Goal: Task Accomplishment & Management: Use online tool/utility

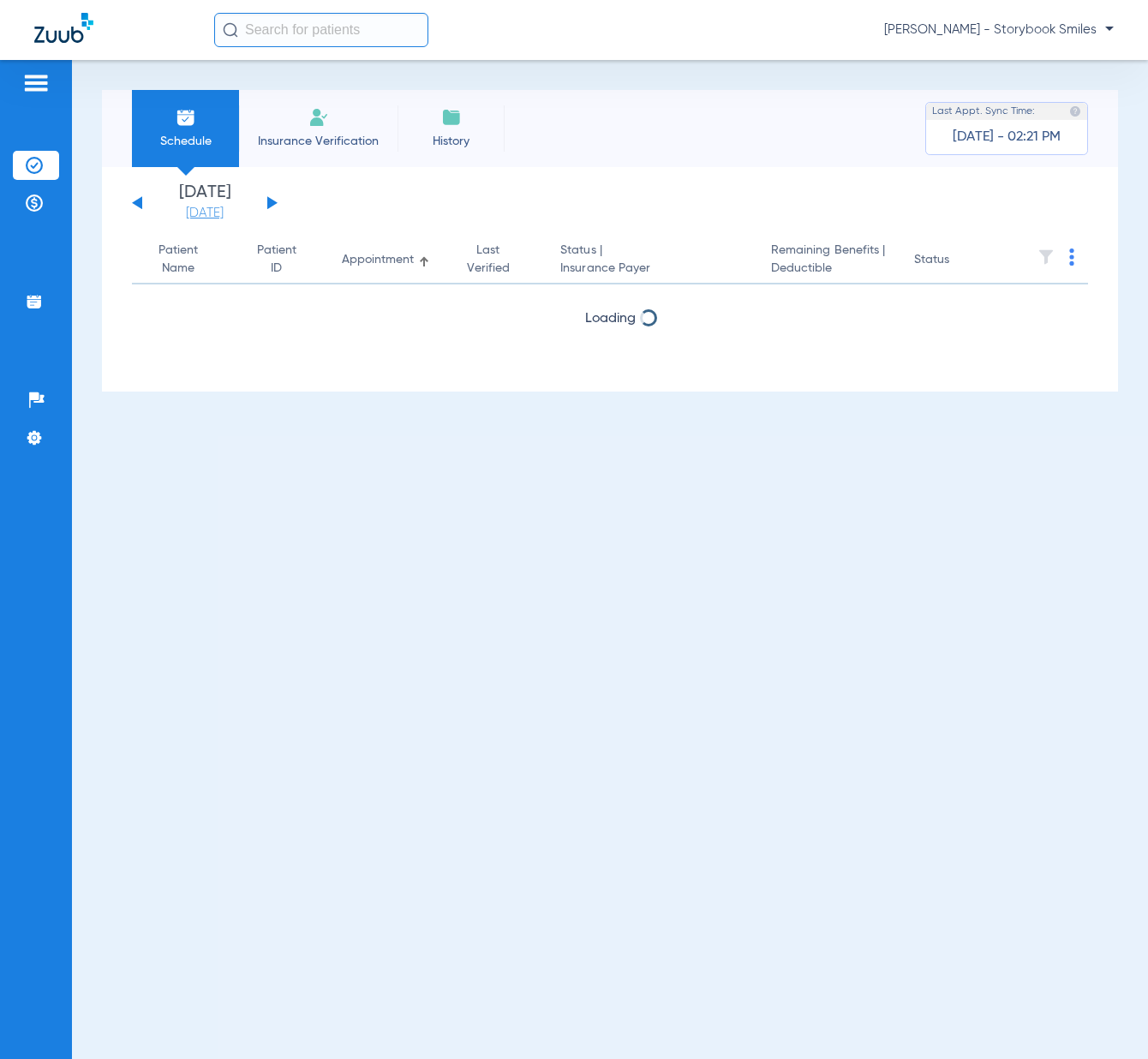
click at [228, 211] on link "[DATE]" at bounding box center [205, 213] width 103 height 18
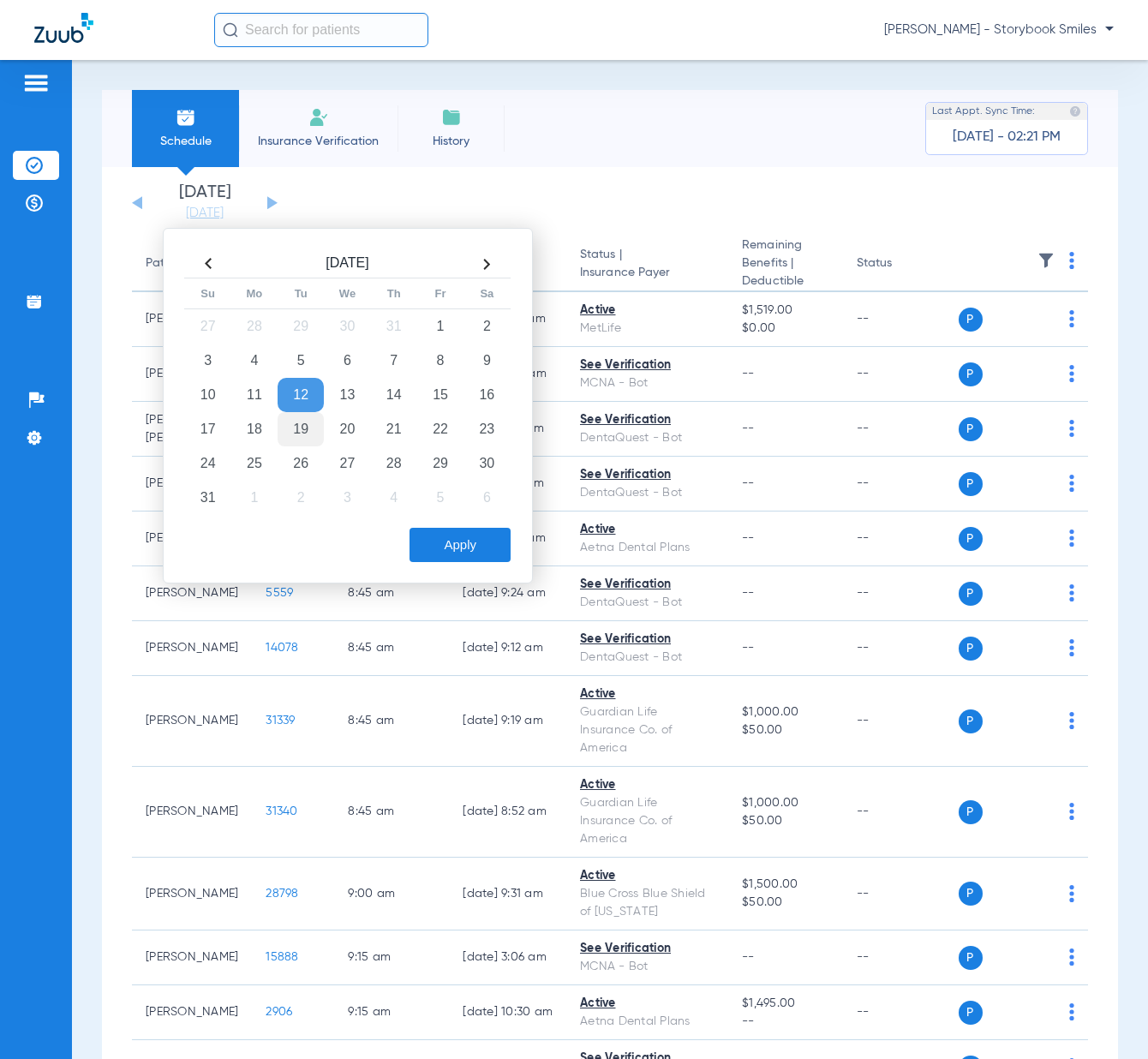
click at [302, 430] on td "19" at bounding box center [301, 429] width 46 height 34
click at [467, 534] on button "Apply" at bounding box center [459, 544] width 101 height 34
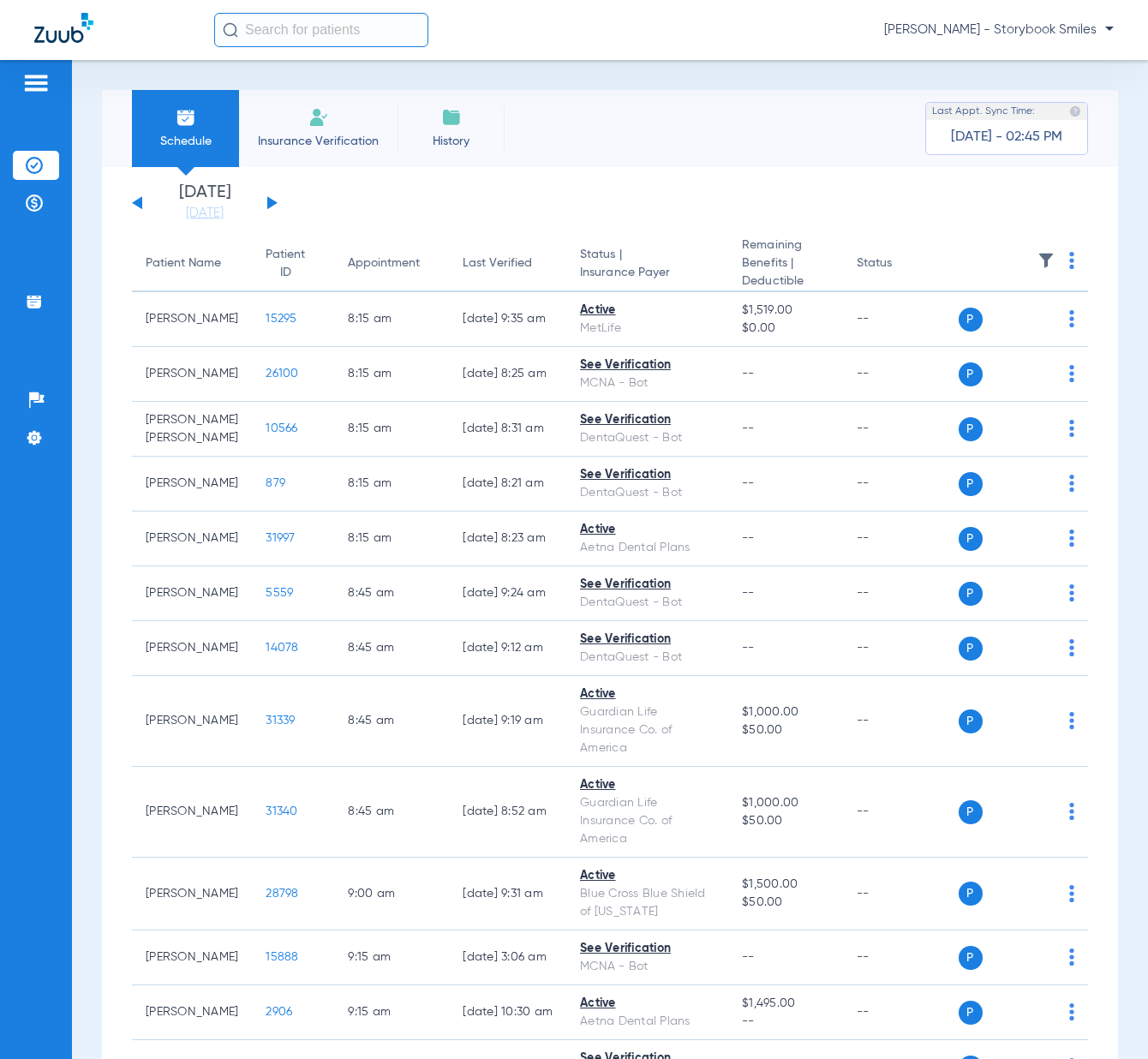
click at [348, 16] on input "text" at bounding box center [320, 30] width 214 height 34
click at [320, 26] on input "text" at bounding box center [320, 30] width 214 height 34
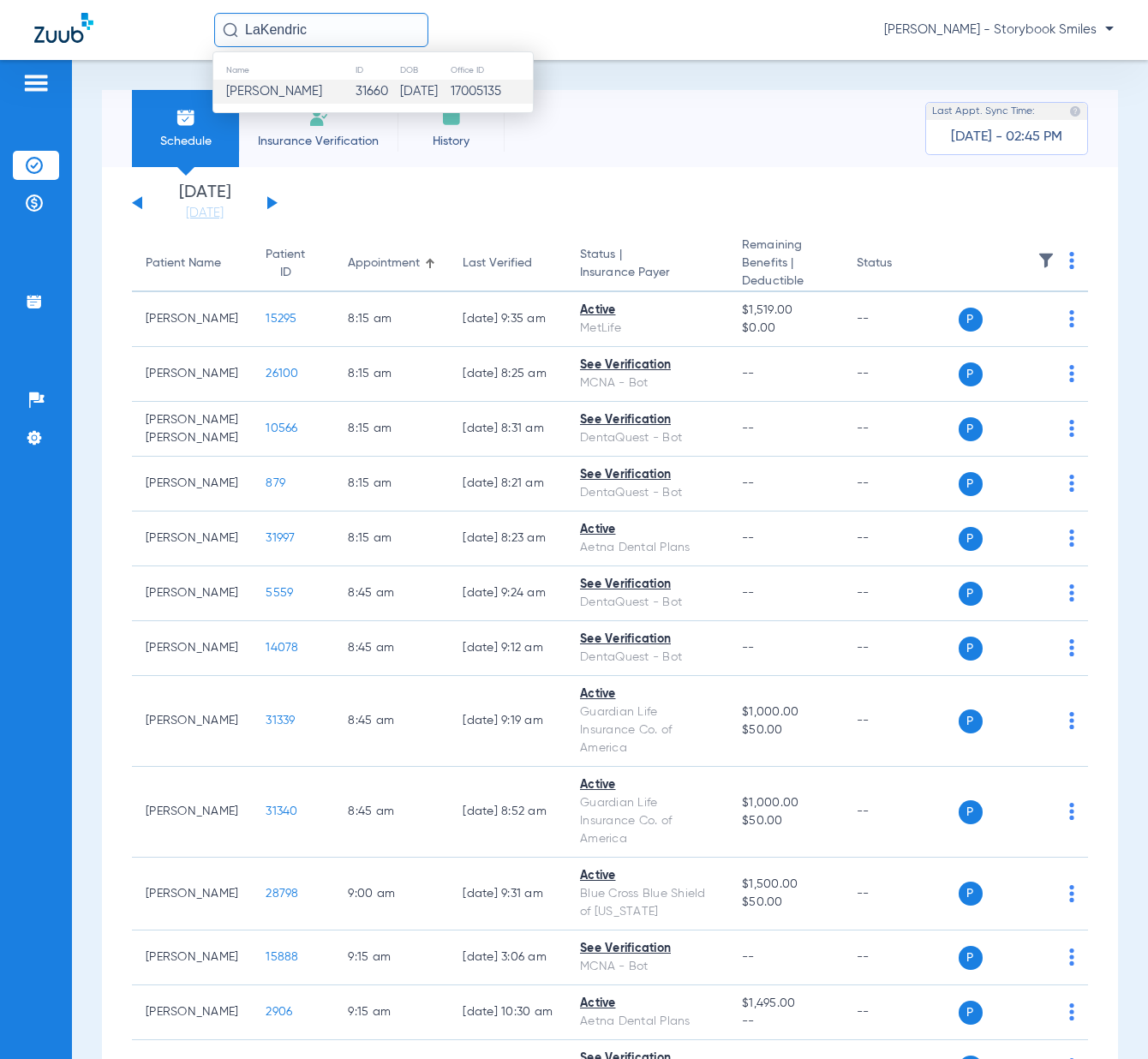
type input "LaKendric"
click at [322, 85] on span "Lakendrick Wilkerson" at bounding box center [274, 92] width 96 height 13
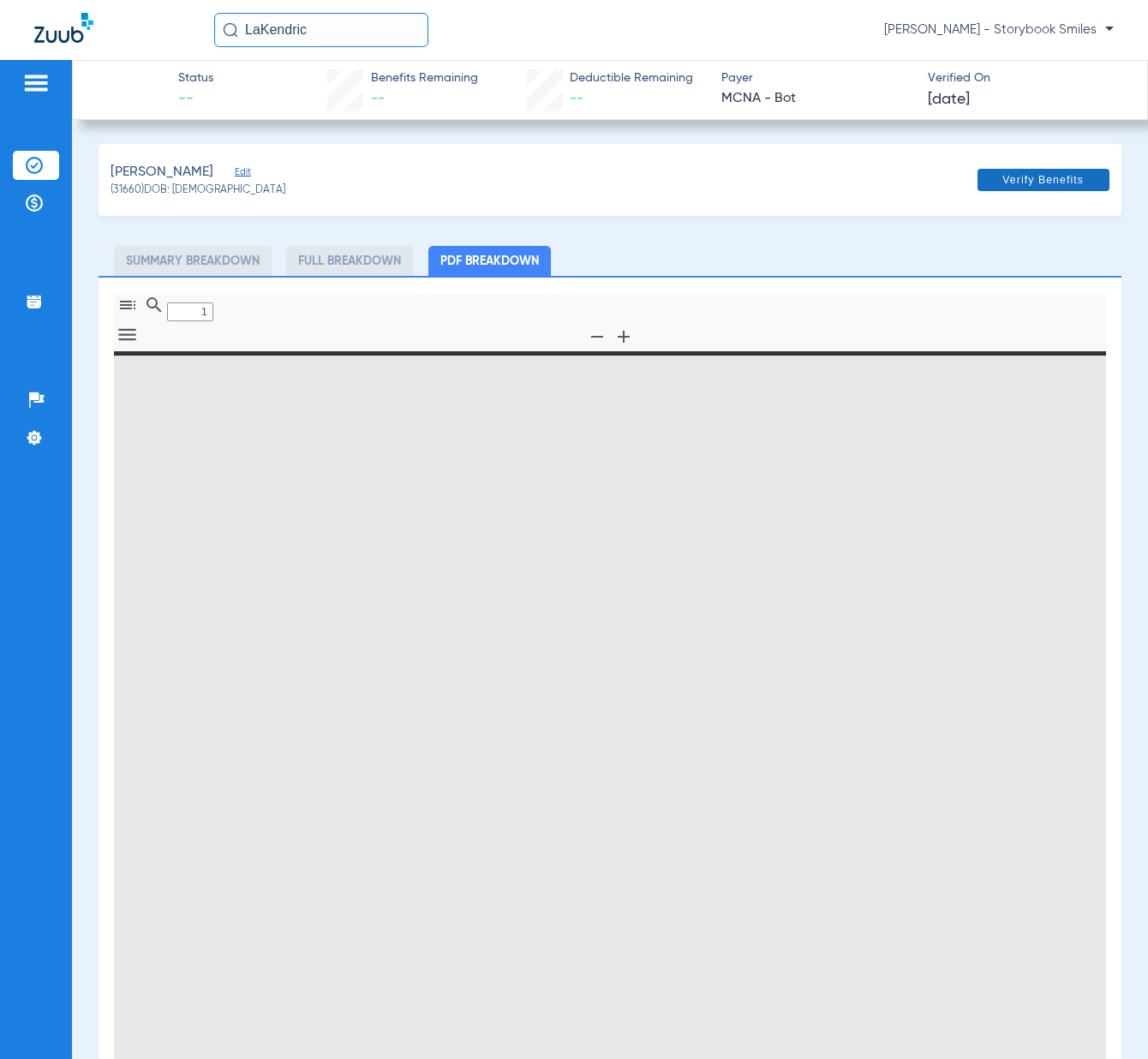
type input "0"
select select "page-width"
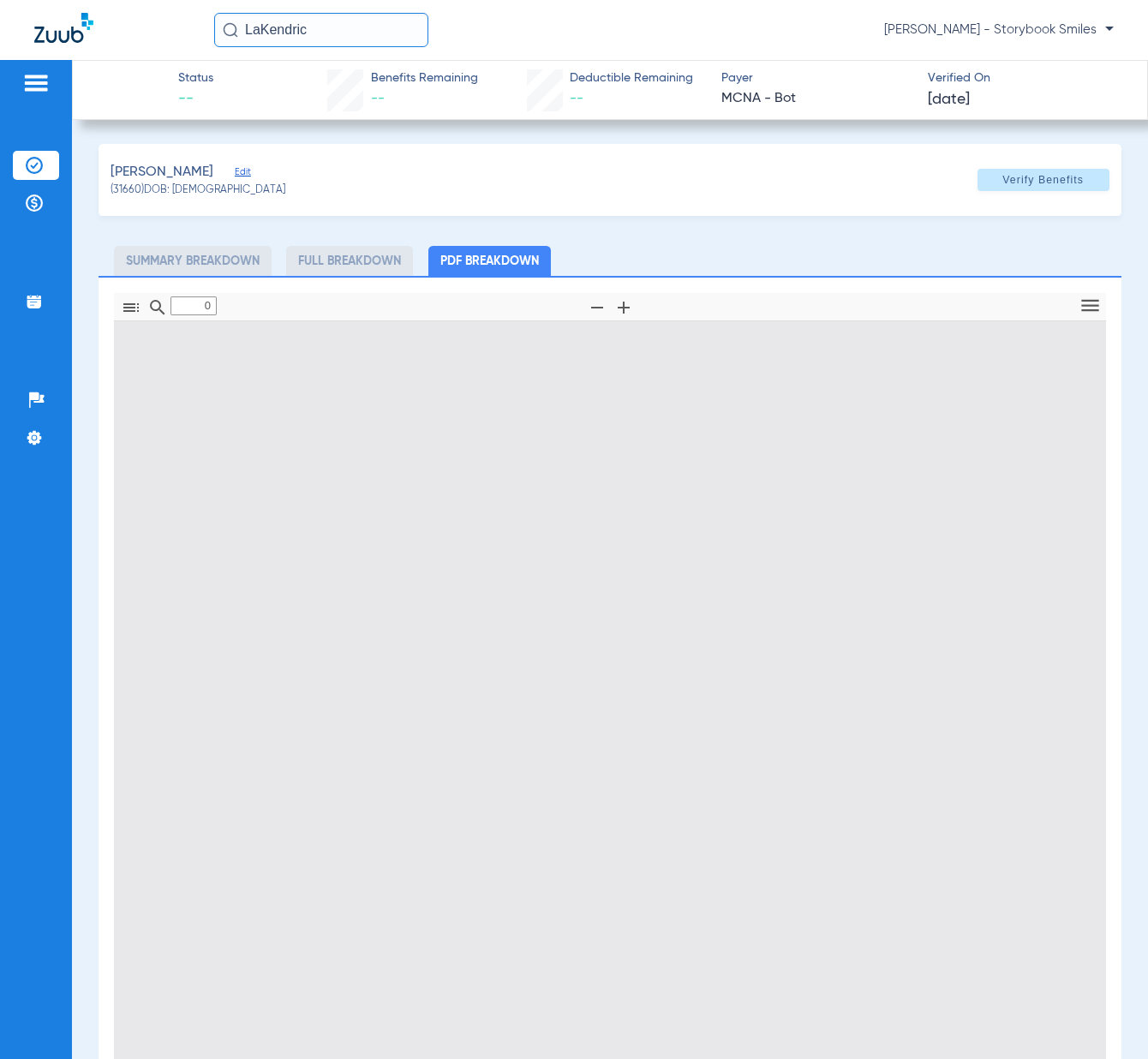
click at [1054, 177] on span "Verify Benefits" at bounding box center [1043, 180] width 81 height 14
type input "1"
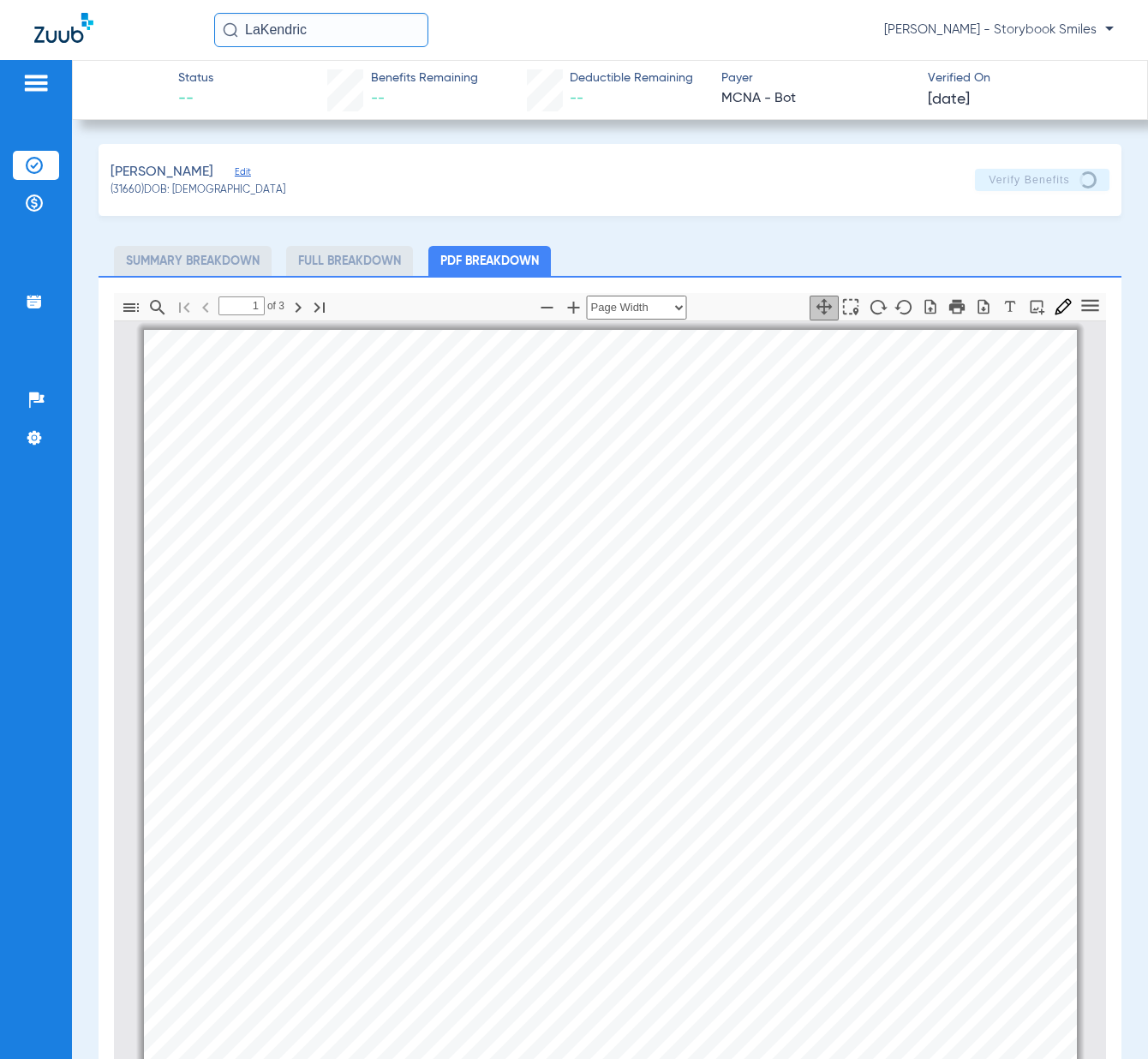
scroll to position [8, 0]
drag, startPoint x: 319, startPoint y: 33, endPoint x: -154, endPoint y: 13, distance: 473.4
click at [0, 13] on html "LaKendric Dylan Patrick - Storybook Smiles Patients Insurance Verification Paym…" at bounding box center [574, 530] width 1148 height 1059
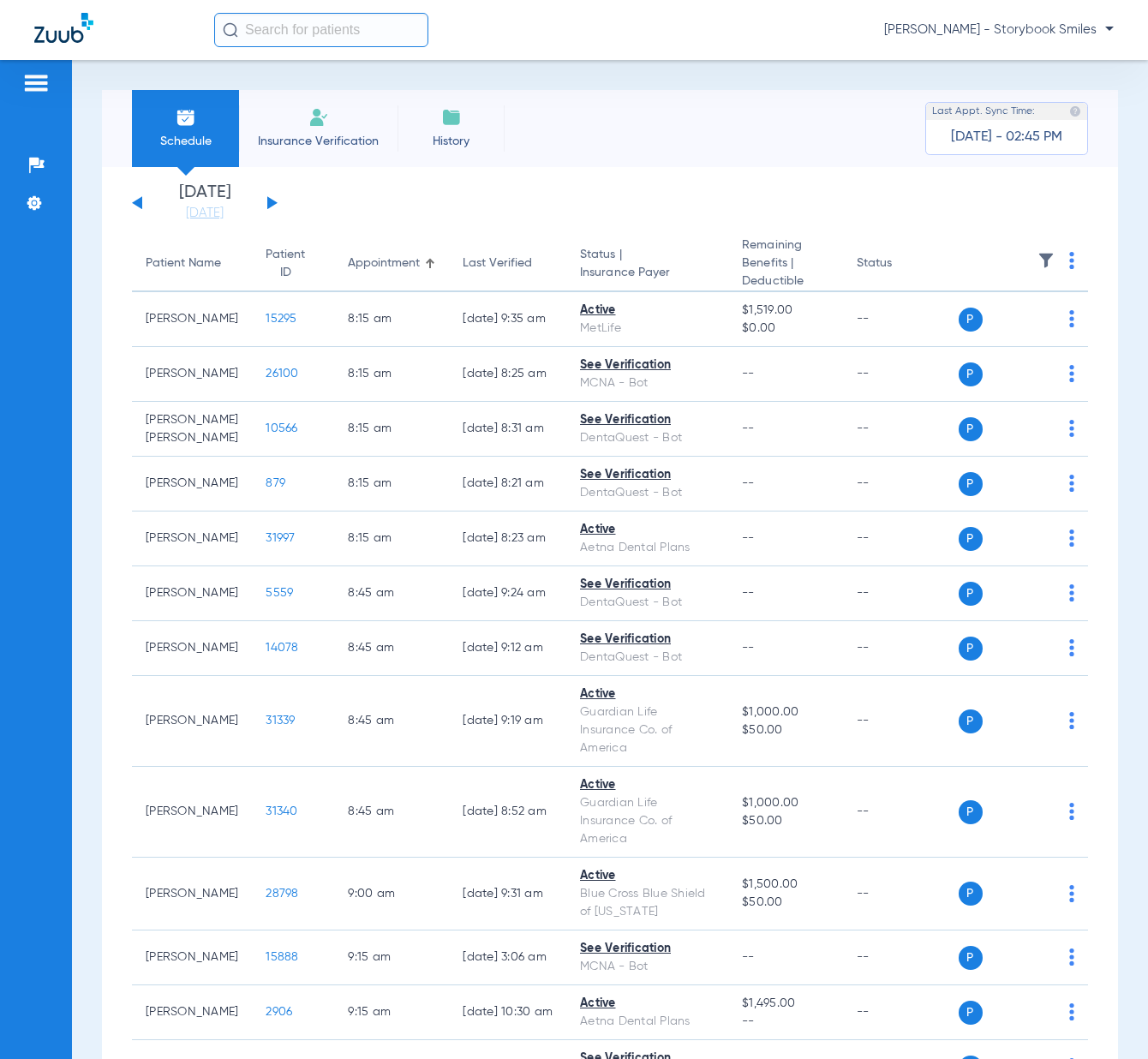
click at [399, 25] on input "text" at bounding box center [320, 30] width 214 height 34
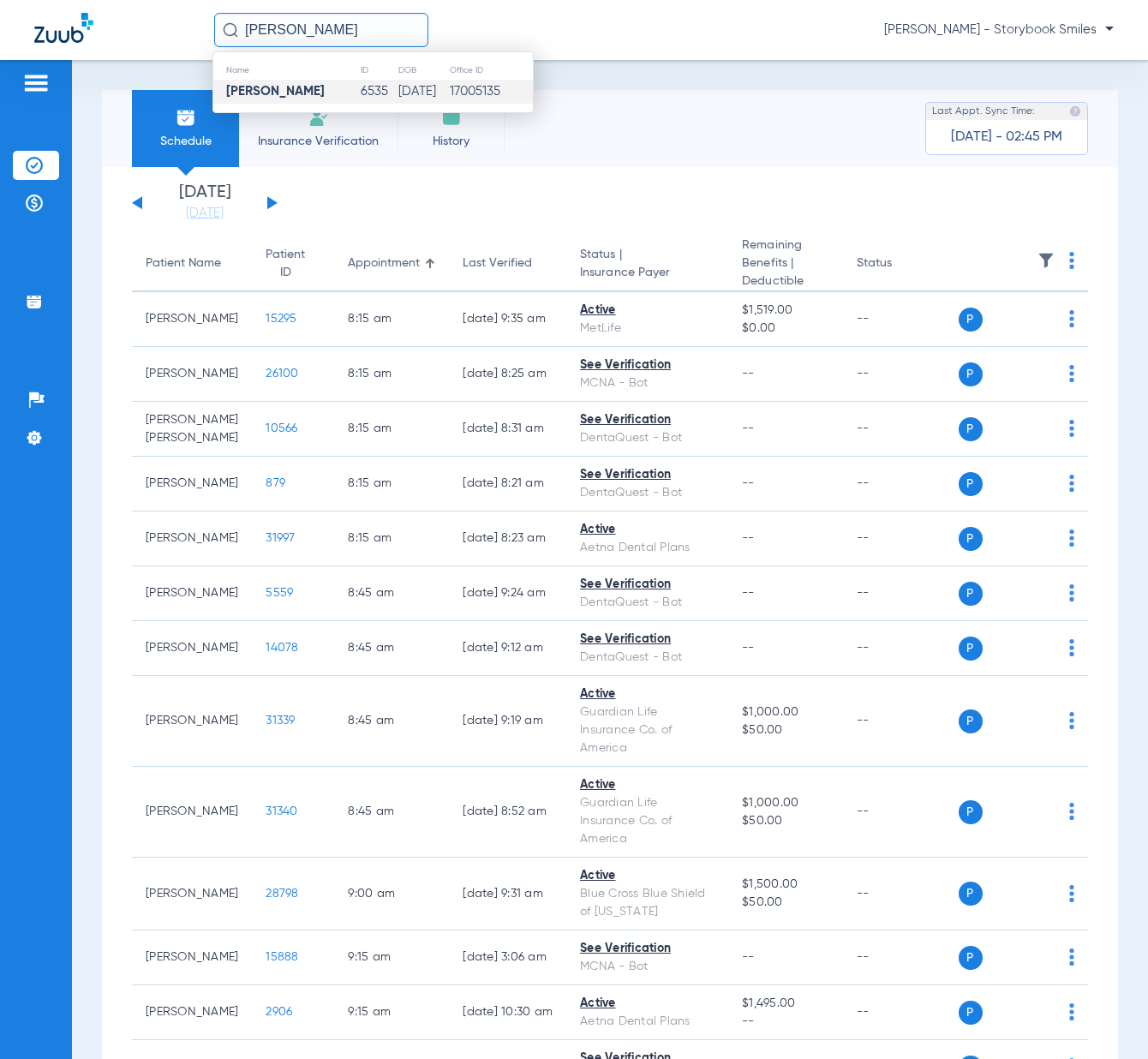
type input "sebastian estrada"
click at [306, 86] on strong "Sebastian Estrada" at bounding box center [275, 92] width 98 height 13
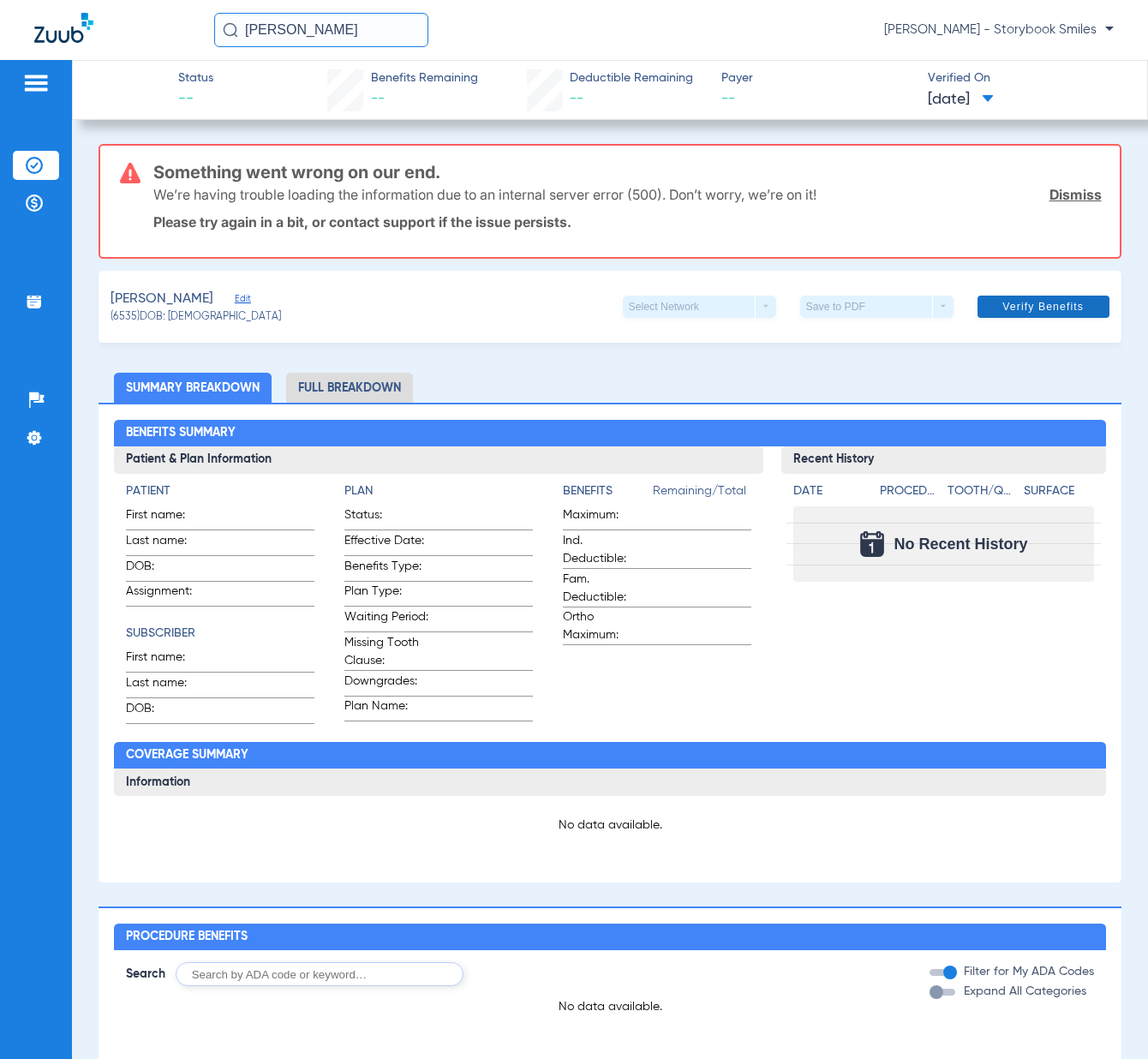
click at [1013, 310] on span "Verify Benefits" at bounding box center [1043, 306] width 81 height 14
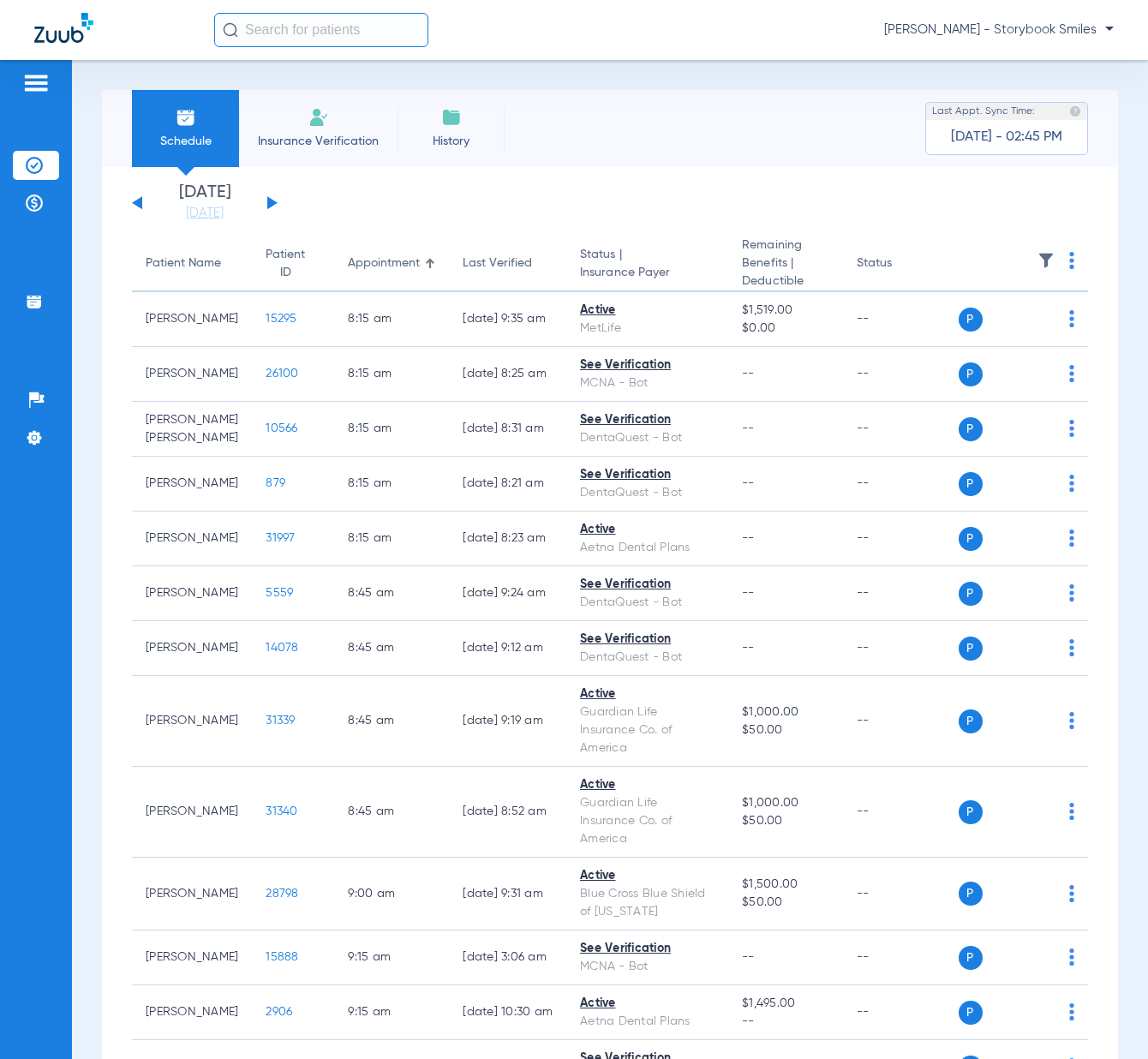
click at [361, 27] on input "text" at bounding box center [320, 30] width 214 height 34
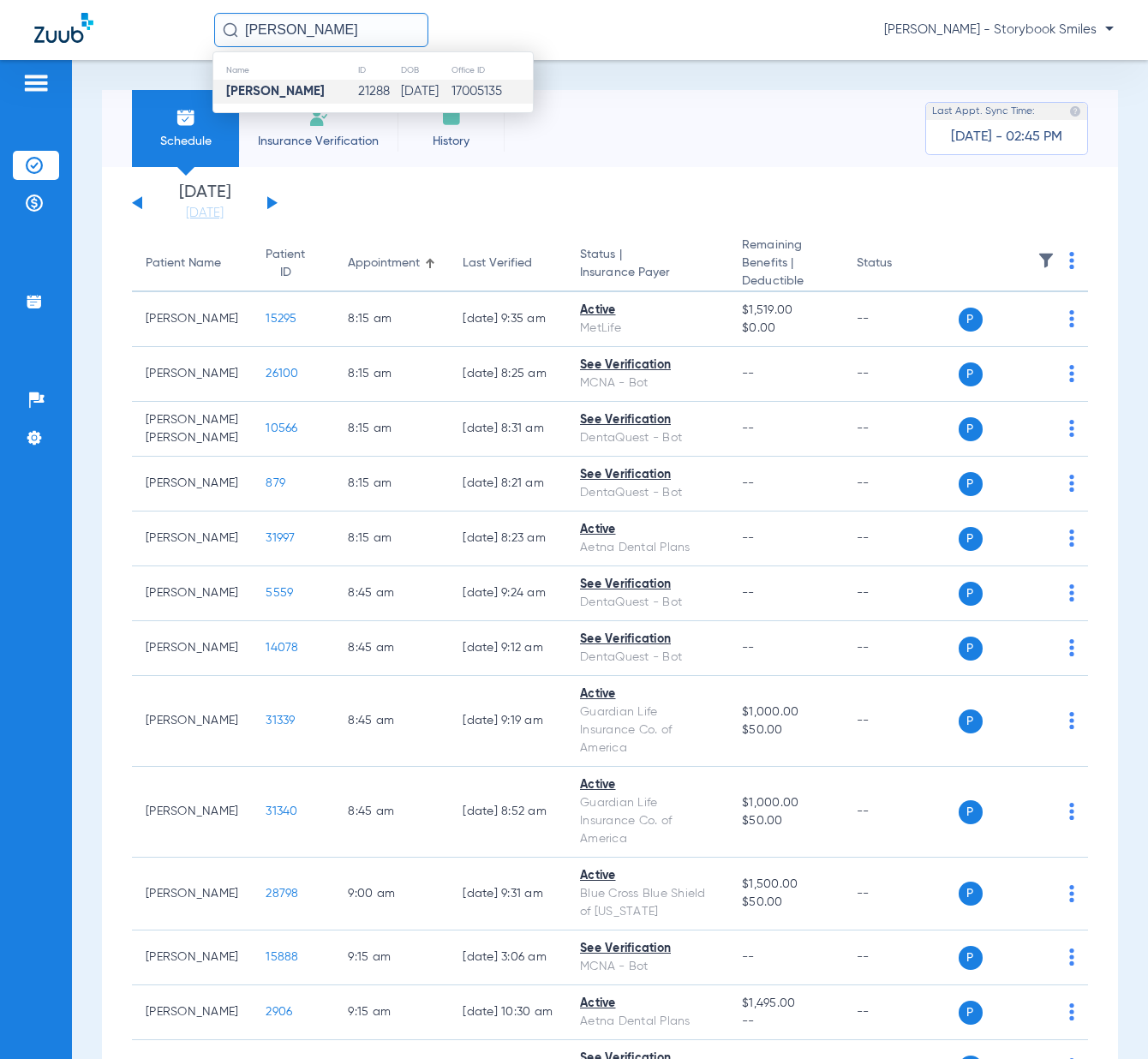
type input "kayden todd"
click at [305, 93] on strong "Kayden Todd" at bounding box center [275, 92] width 98 height 13
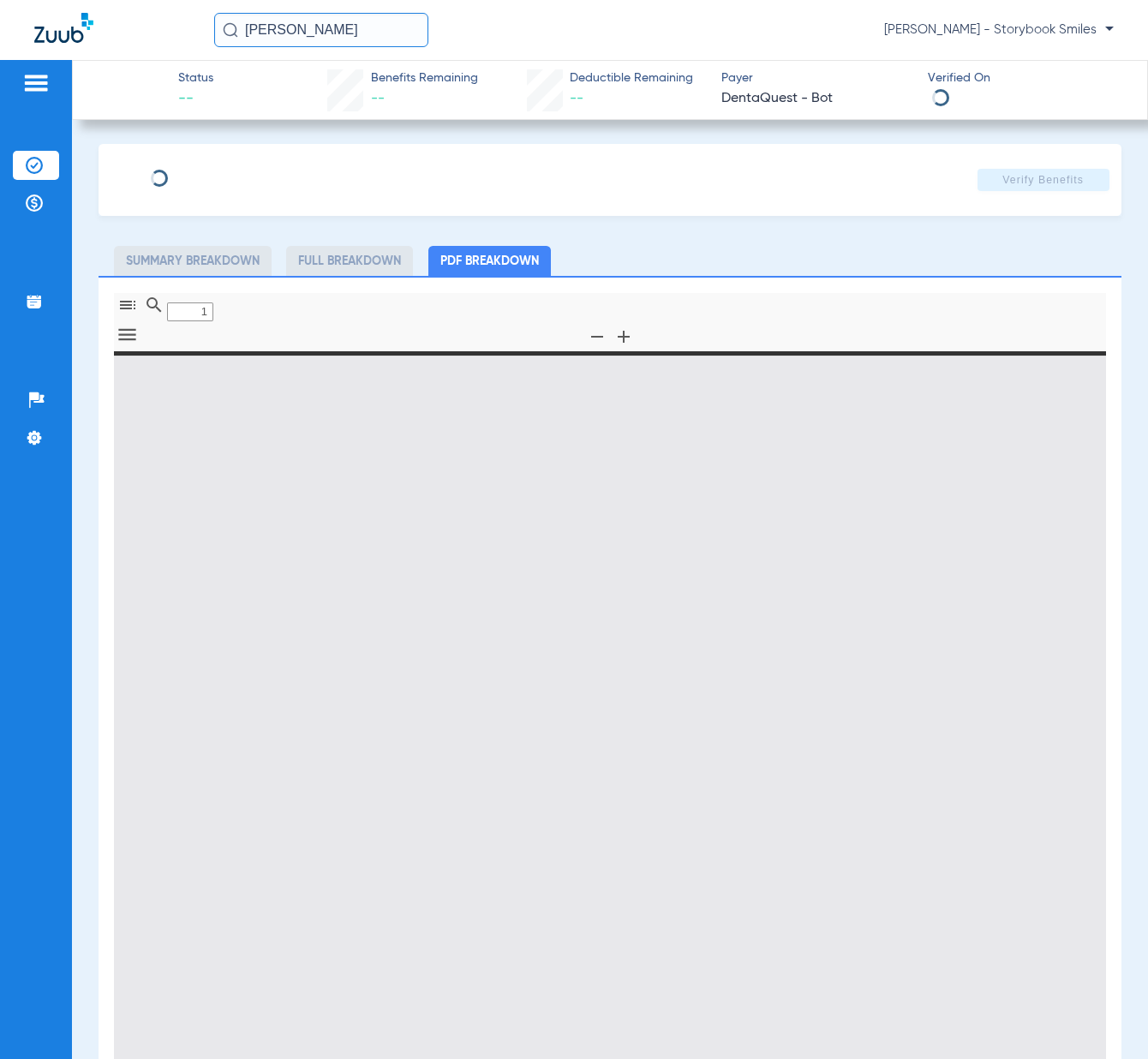
type input "0"
select select "page-width"
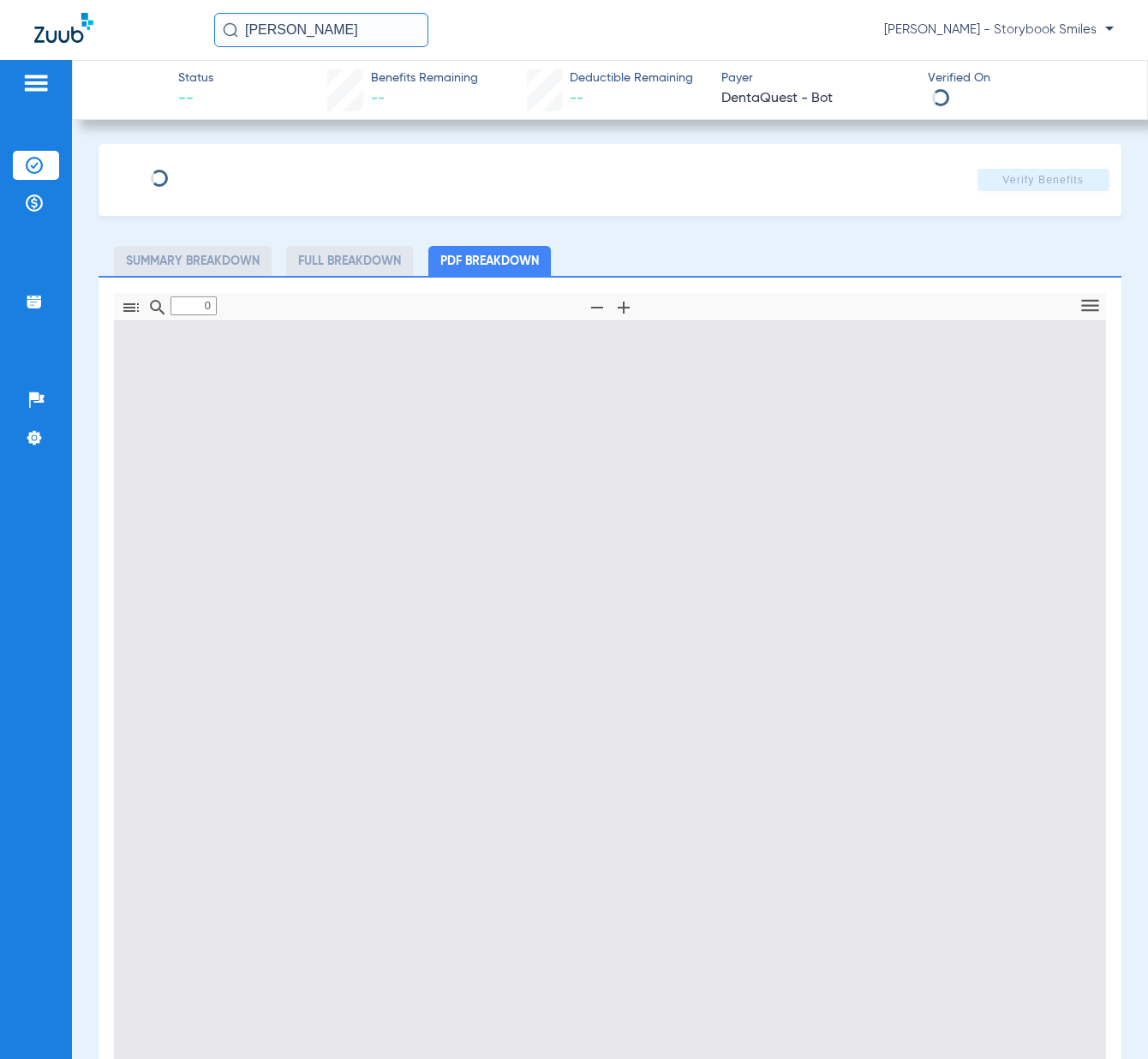
type input "1"
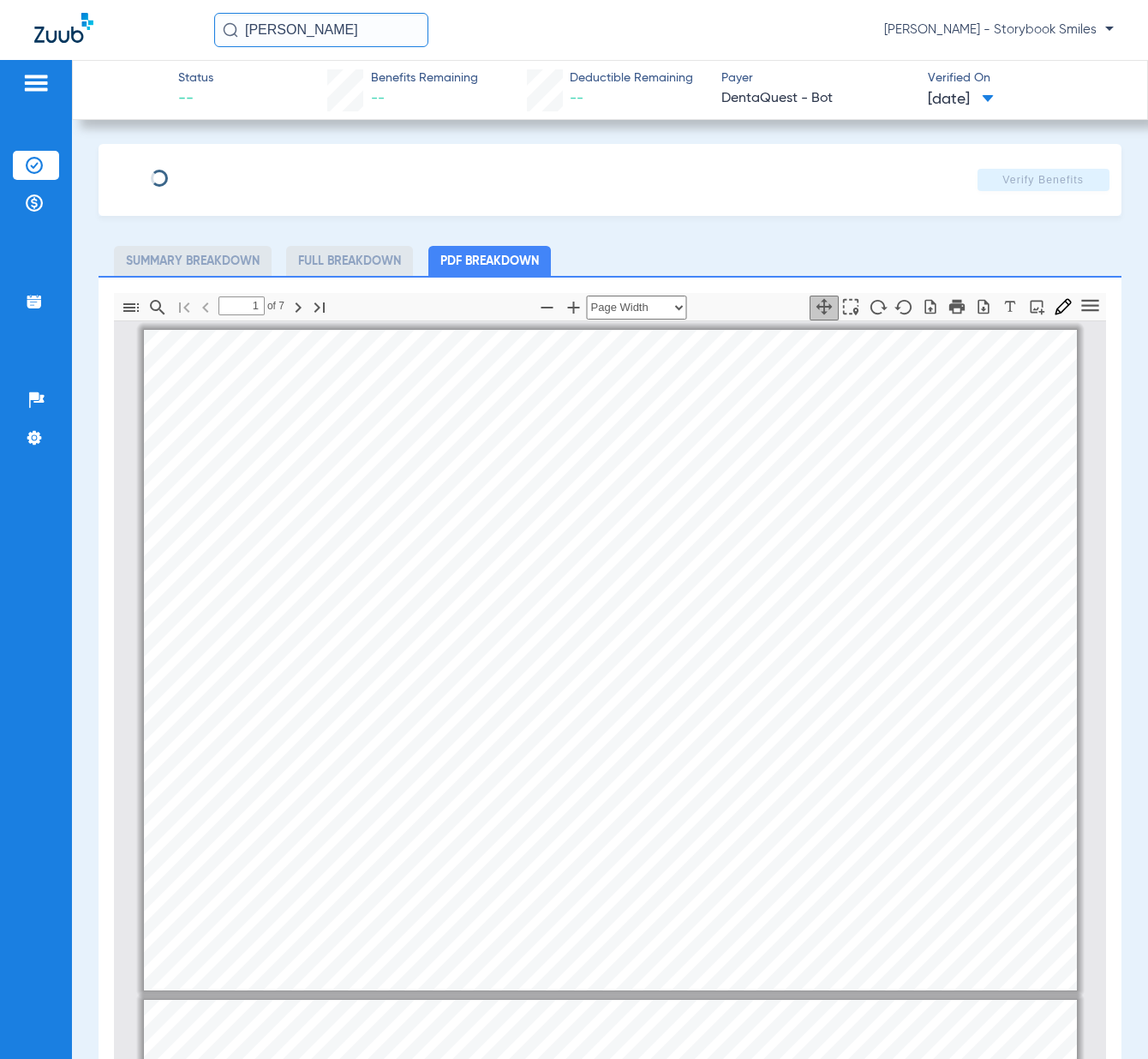
click at [996, 178] on app-verify-button "Verify Benefits" at bounding box center [1043, 180] width 132 height 22
click at [1018, 184] on span "Verify Benefits" at bounding box center [1043, 180] width 81 height 14
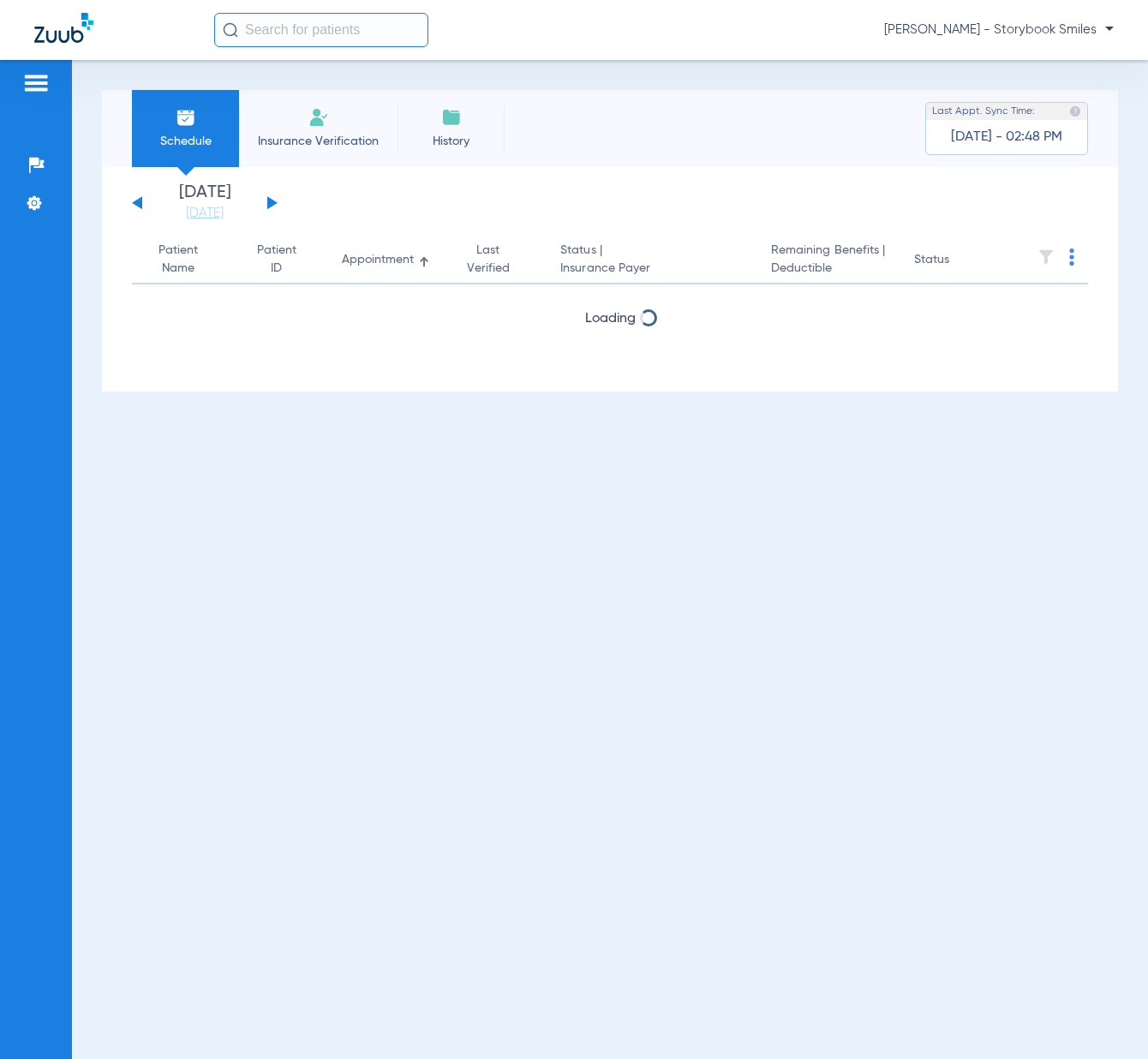
click at [283, 31] on input "text" at bounding box center [320, 30] width 214 height 34
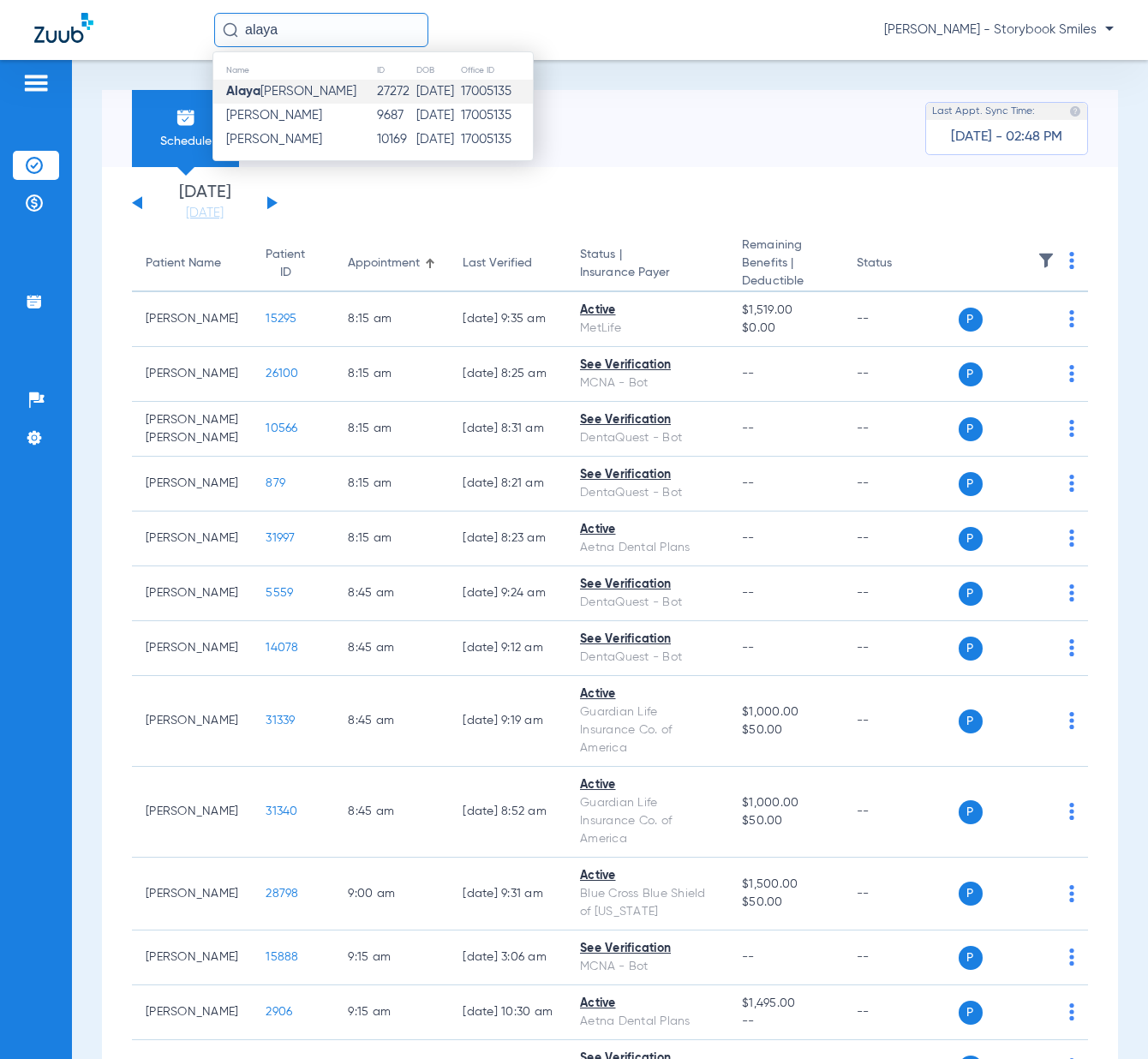
type input "alaya"
click at [280, 86] on span "[PERSON_NAME]" at bounding box center [291, 92] width 131 height 13
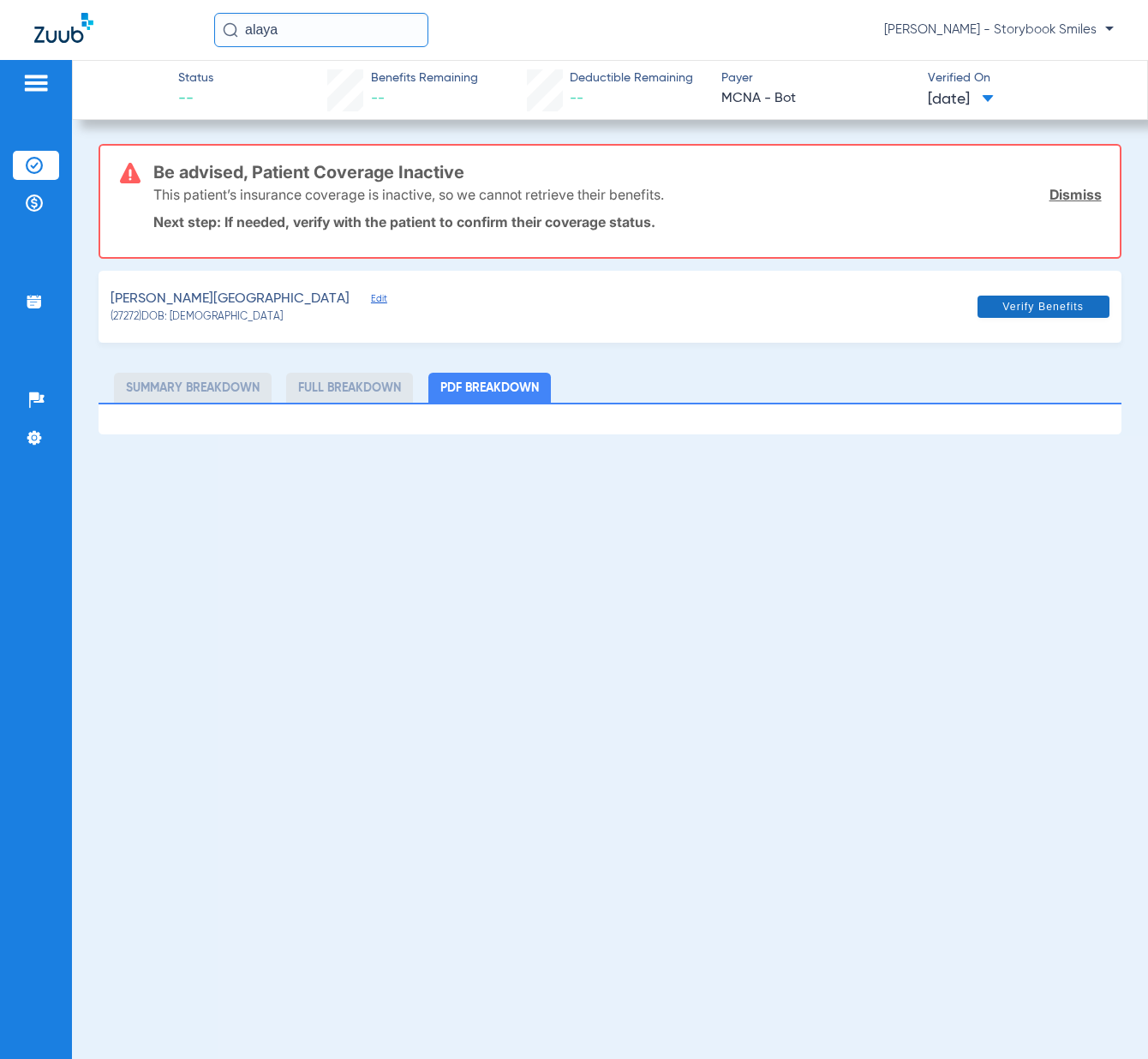
click at [1010, 301] on span "Verify Benefits" at bounding box center [1043, 306] width 81 height 14
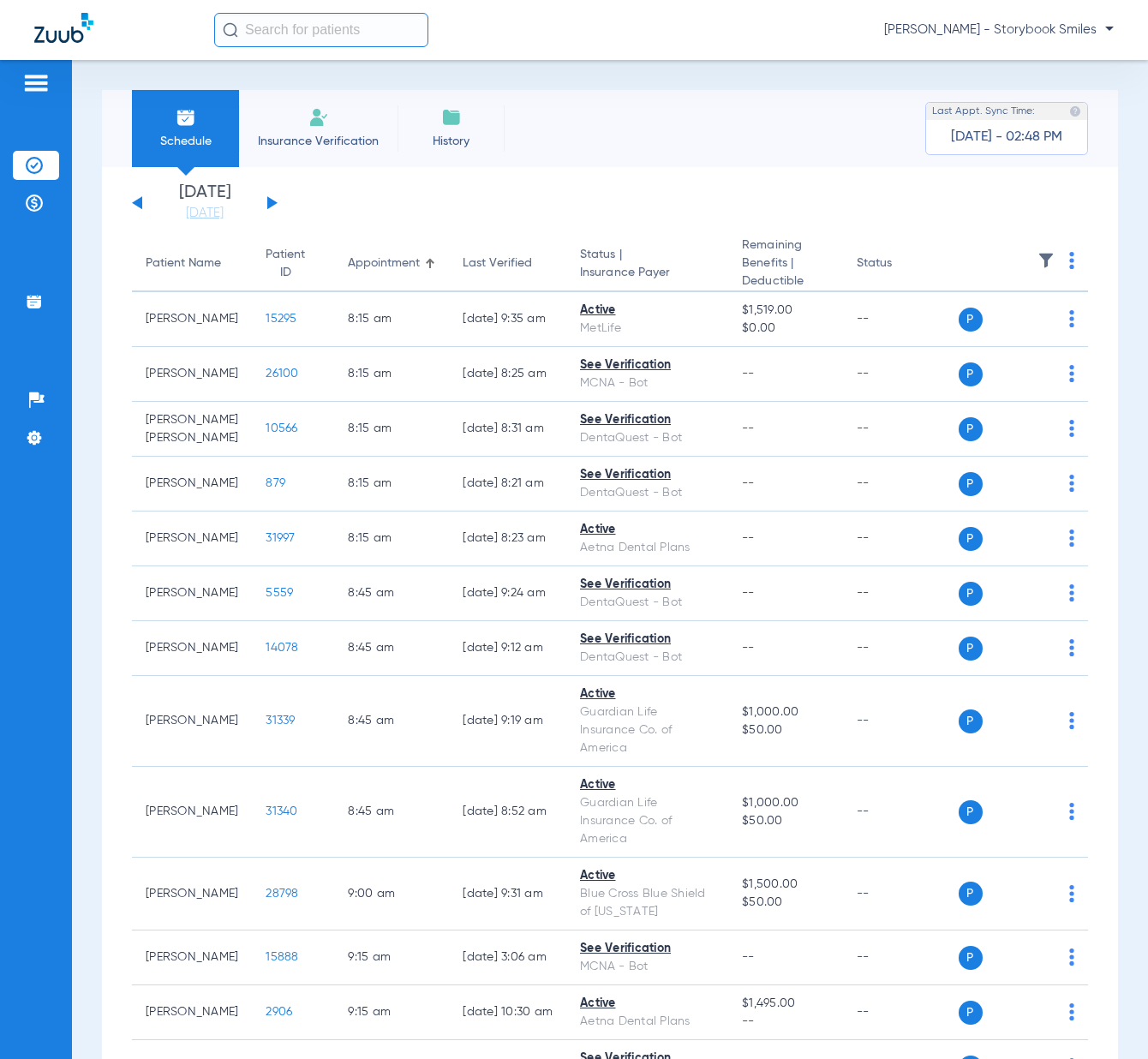
click at [288, 36] on input "text" at bounding box center [320, 30] width 214 height 34
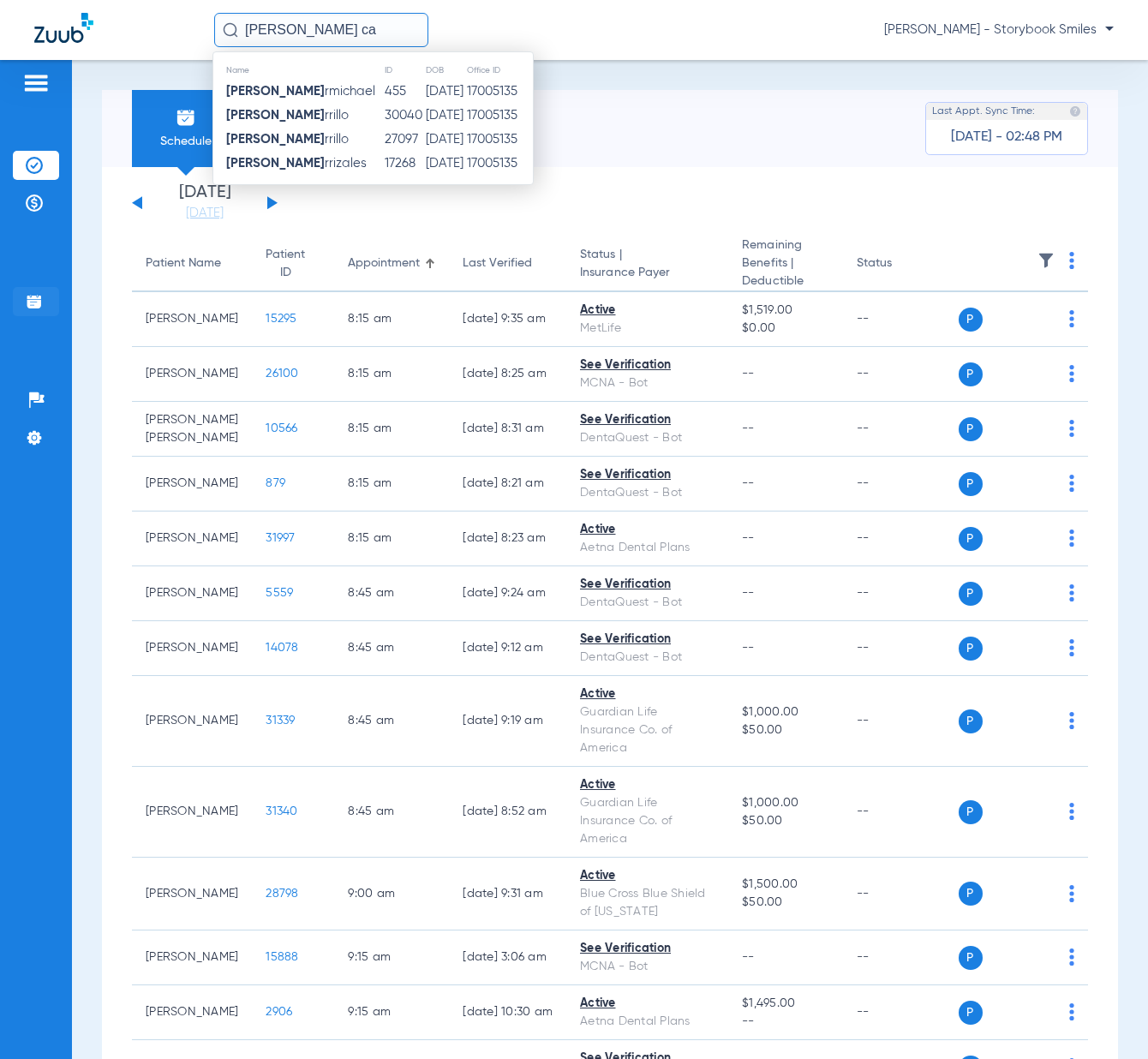
type input "[PERSON_NAME] ca"
click at [317, 131] on td "[PERSON_NAME] rrillo" at bounding box center [298, 140] width 170 height 24
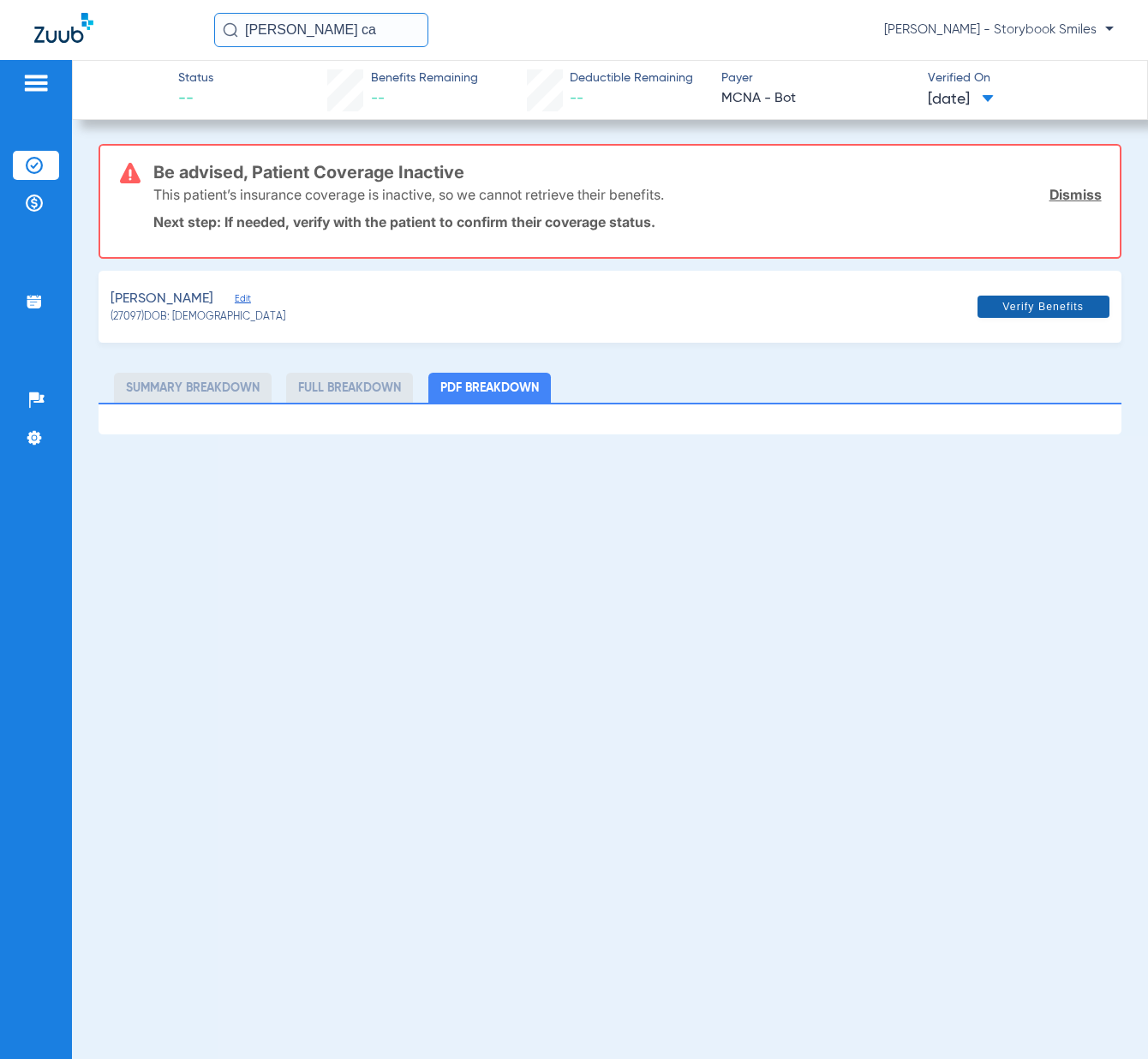
click at [1016, 303] on span "Verify Benefits" at bounding box center [1043, 306] width 81 height 14
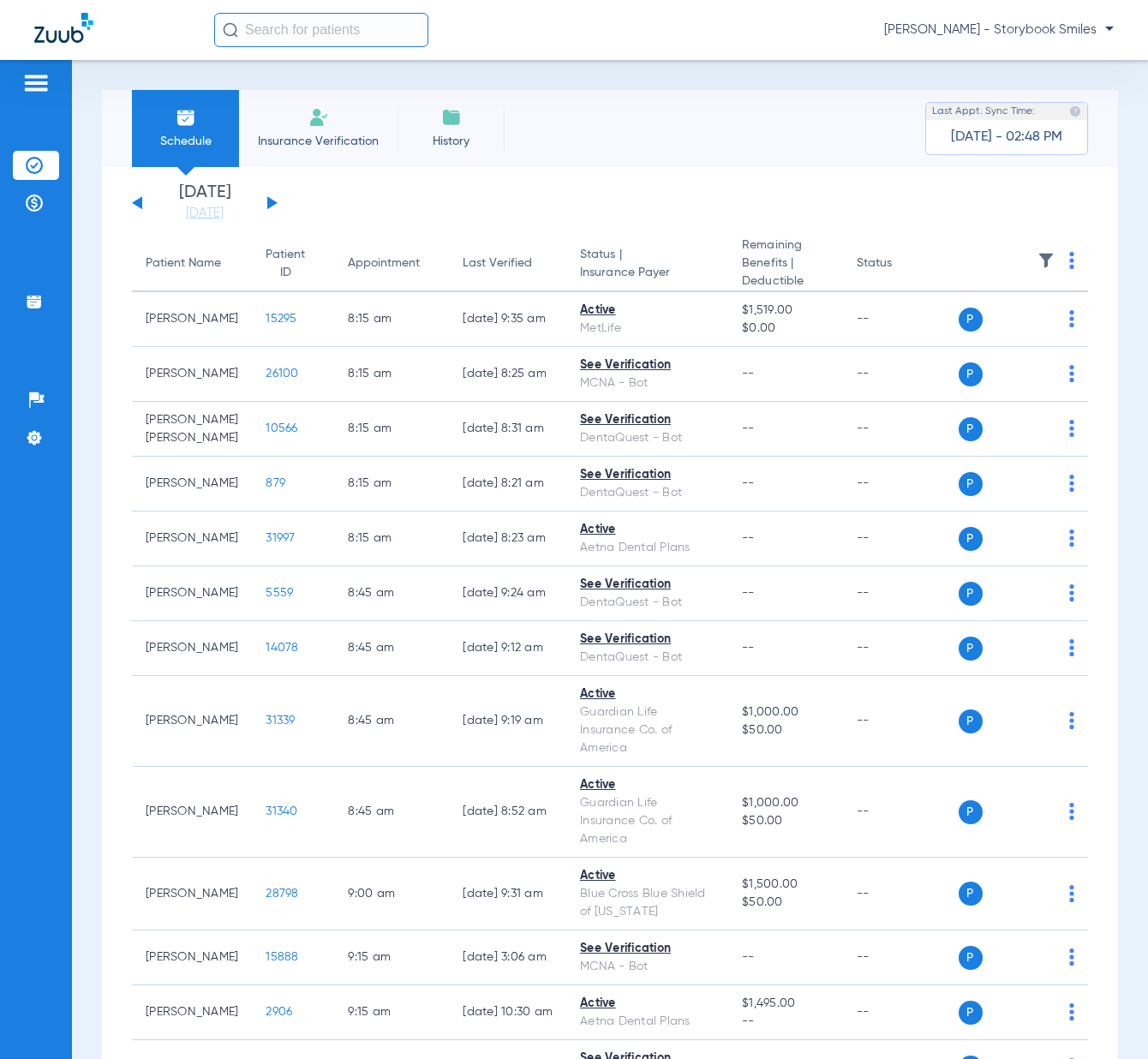
click at [351, 43] on input "text" at bounding box center [320, 30] width 214 height 34
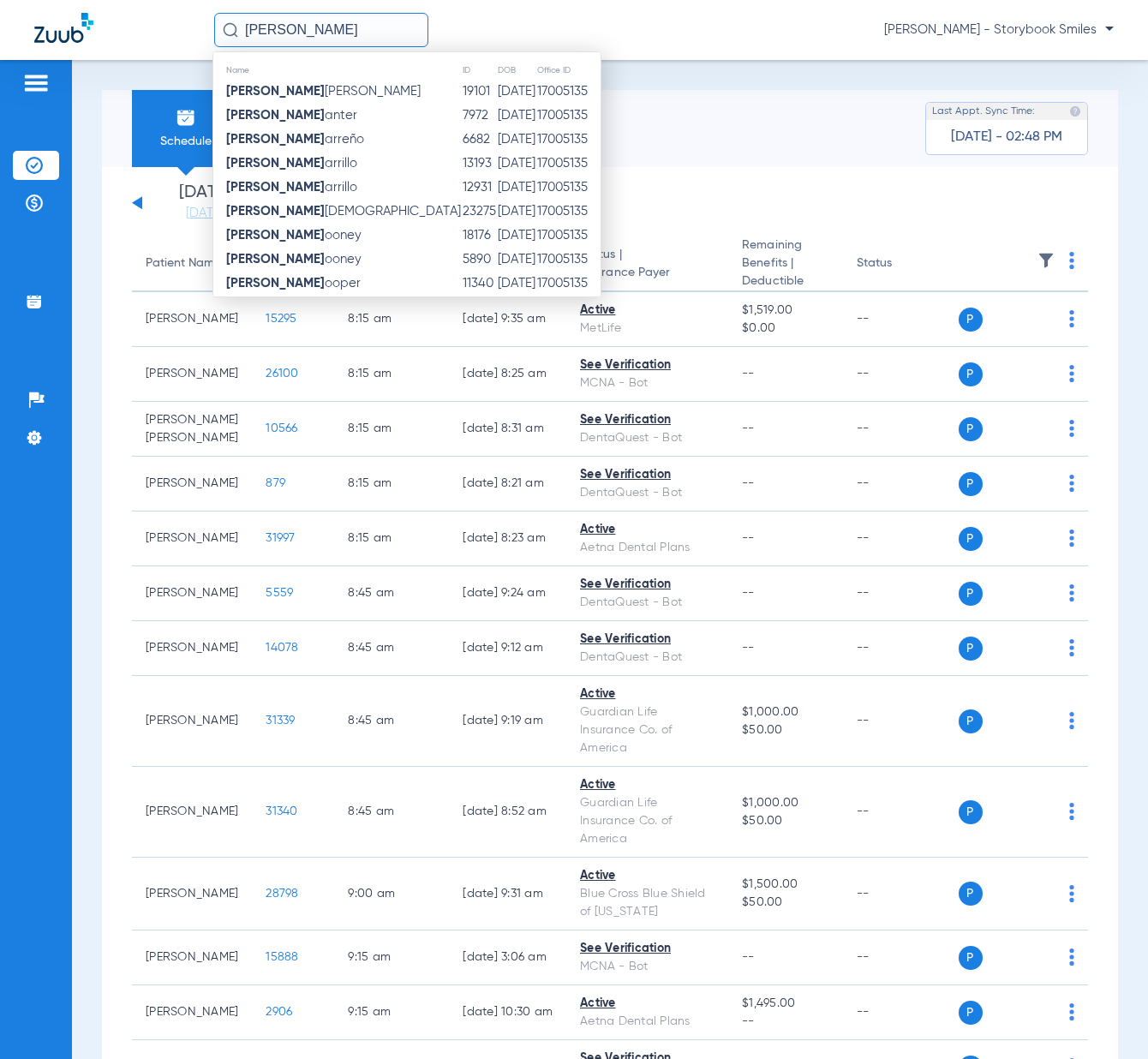
type input "[PERSON_NAME]"
click at [462, 191] on td "12931" at bounding box center [480, 188] width 35 height 24
